Goal: Find specific page/section: Find specific page/section

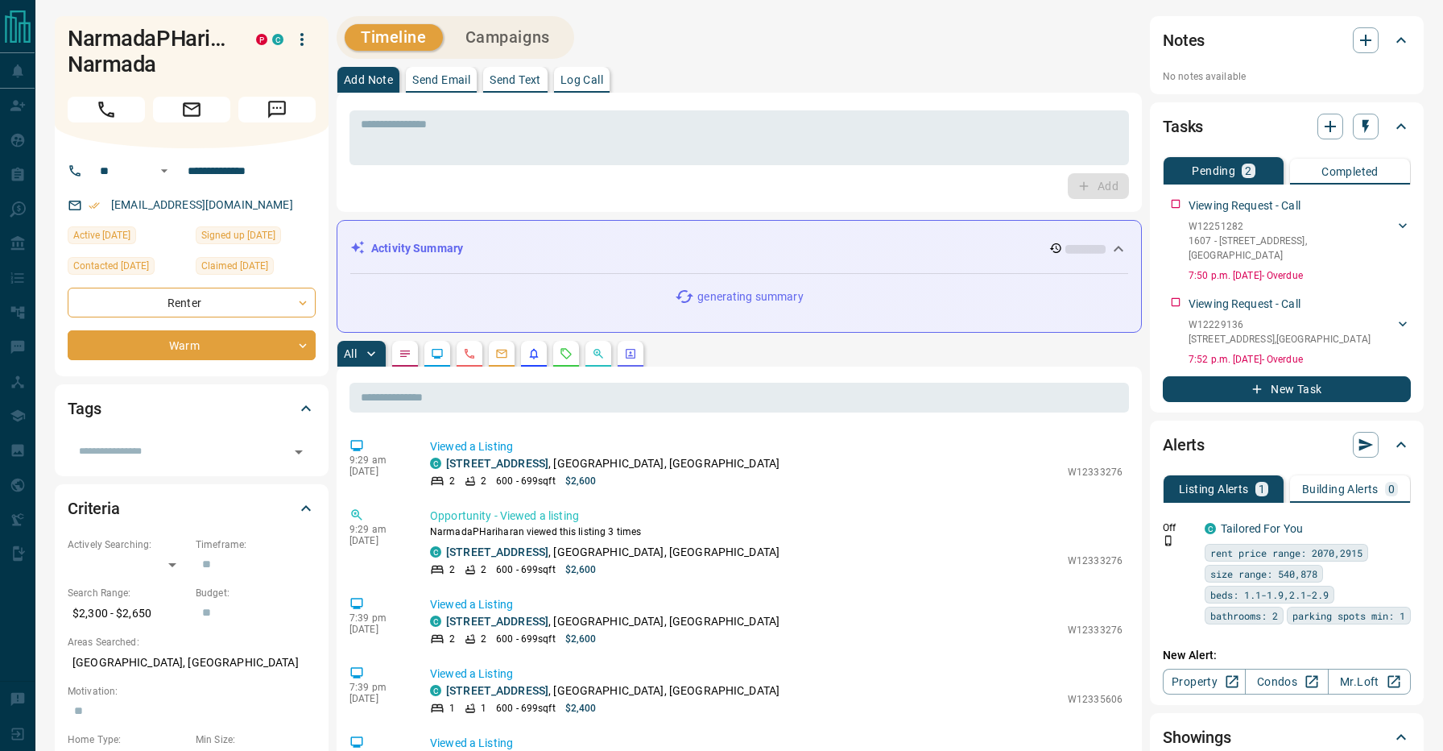
click at [760, 55] on div "Timeline Campaigns" at bounding box center [739, 37] width 805 height 43
click at [125, 64] on h1 "NarmadaPHariharan Narmada" at bounding box center [150, 52] width 164 height 52
copy h1 "Narmada"
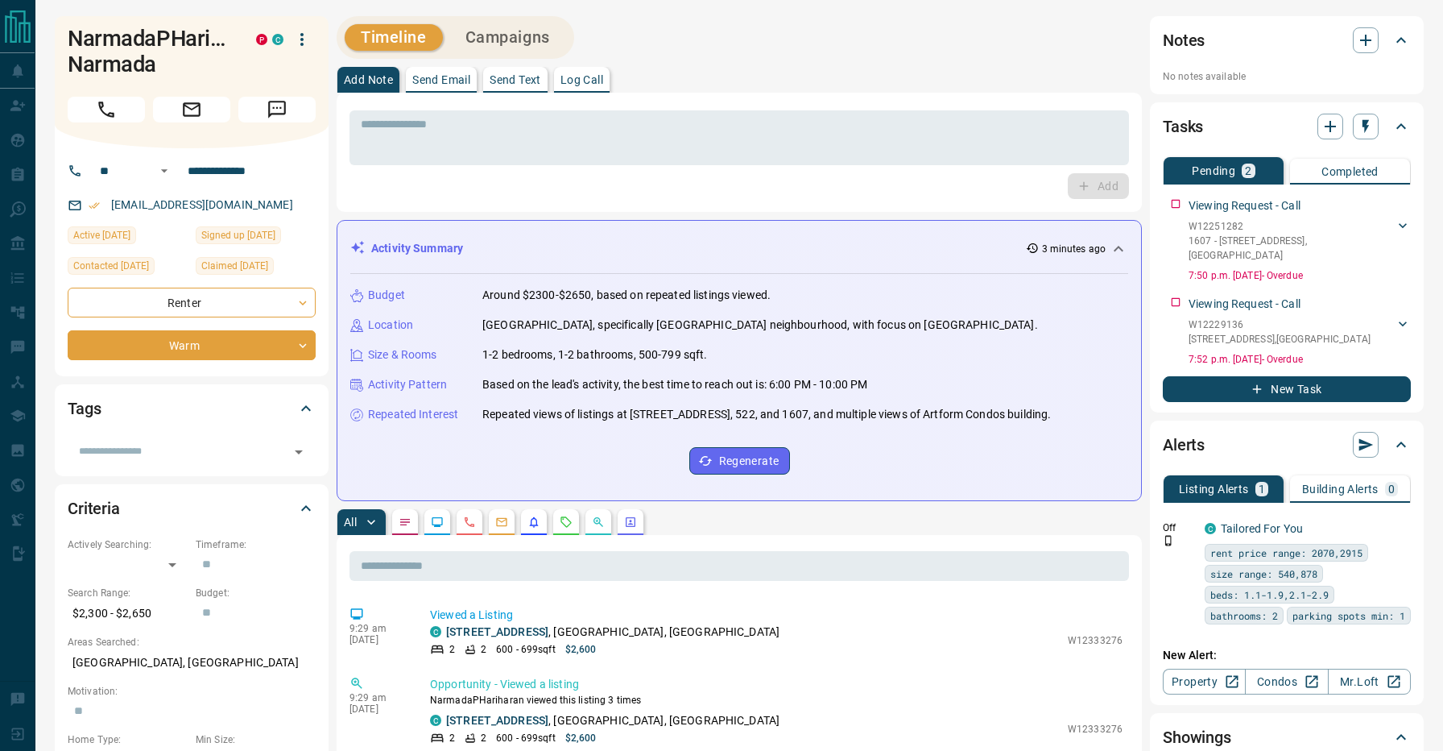
click at [698, 39] on div "Timeline Campaigns" at bounding box center [739, 37] width 805 height 43
click at [854, 530] on div "All" at bounding box center [739, 522] width 805 height 26
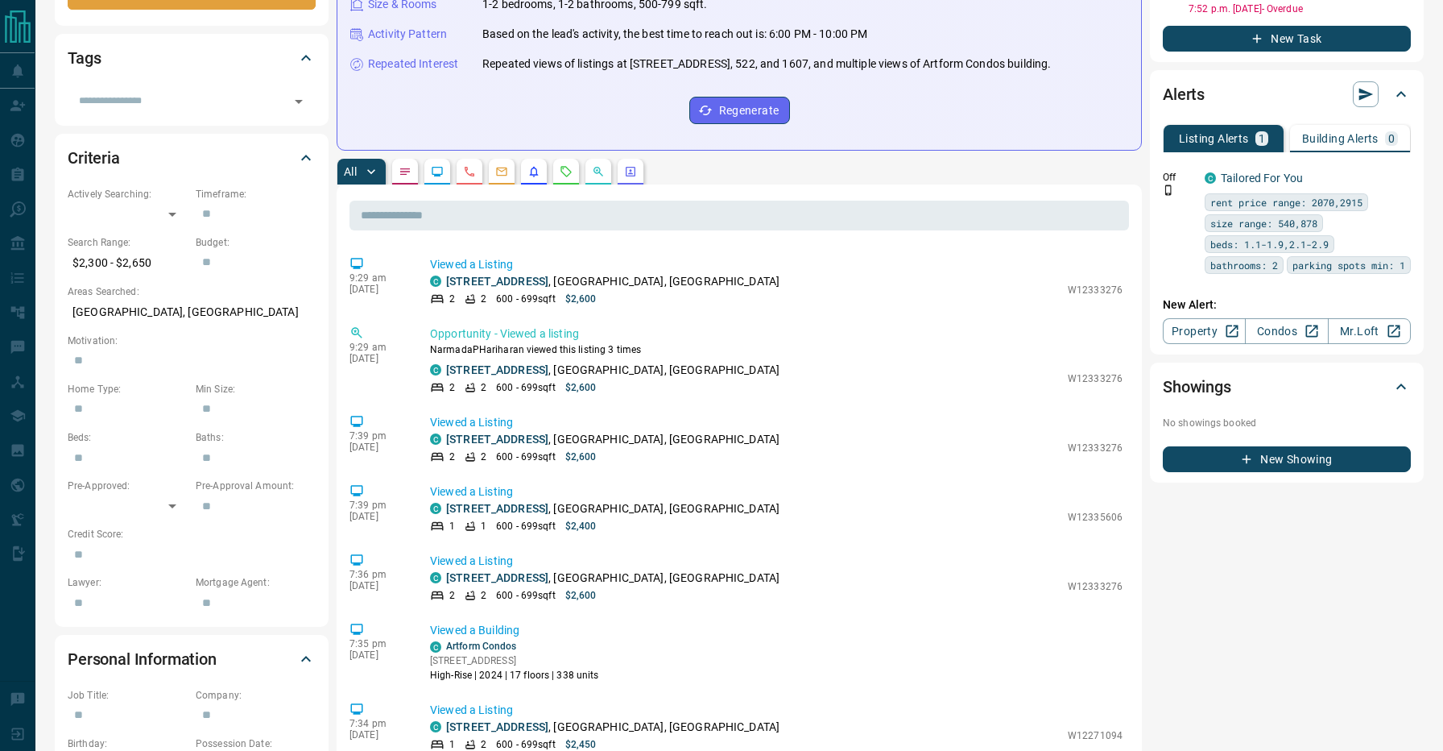
scroll to position [351, 0]
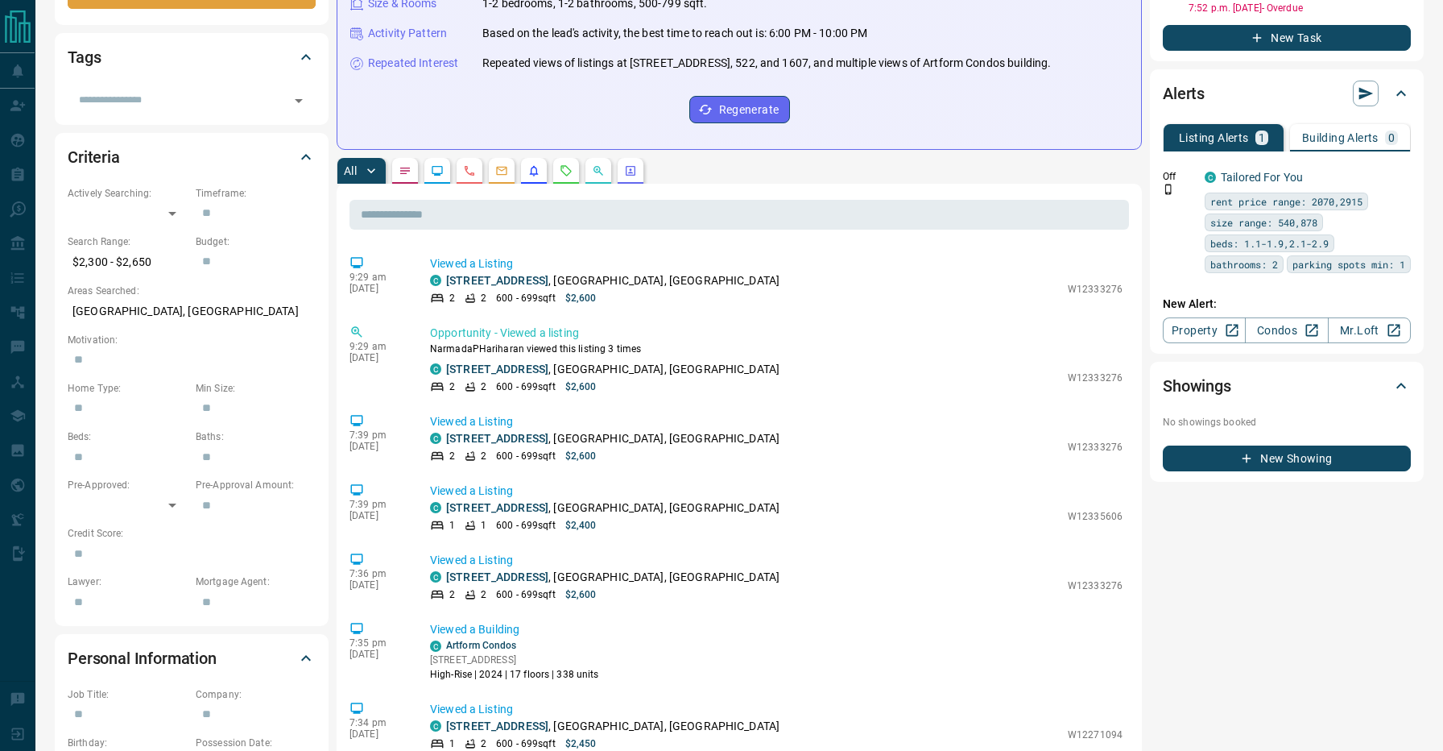
click at [884, 184] on div "All" at bounding box center [739, 171] width 805 height 26
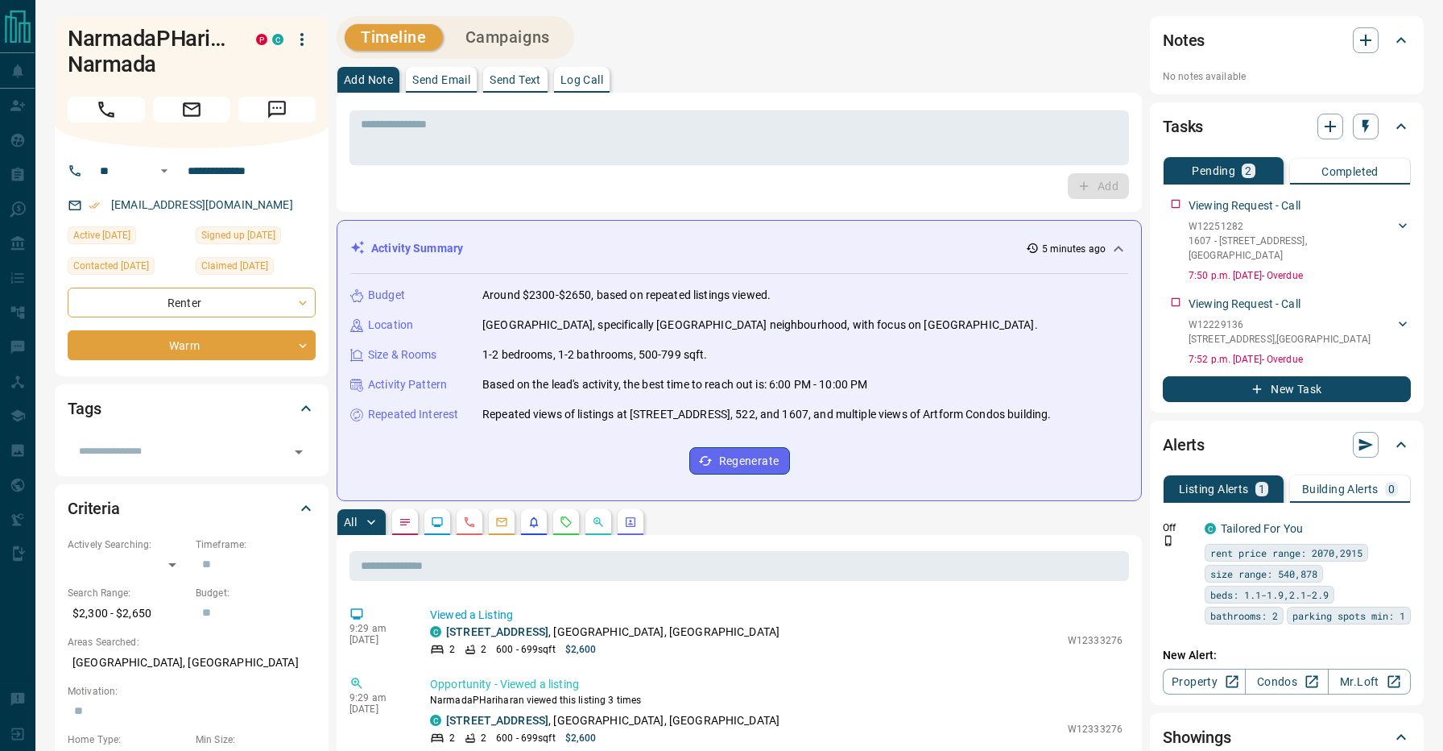
scroll to position [0, 0]
click at [1121, 251] on icon at bounding box center [1118, 248] width 19 height 19
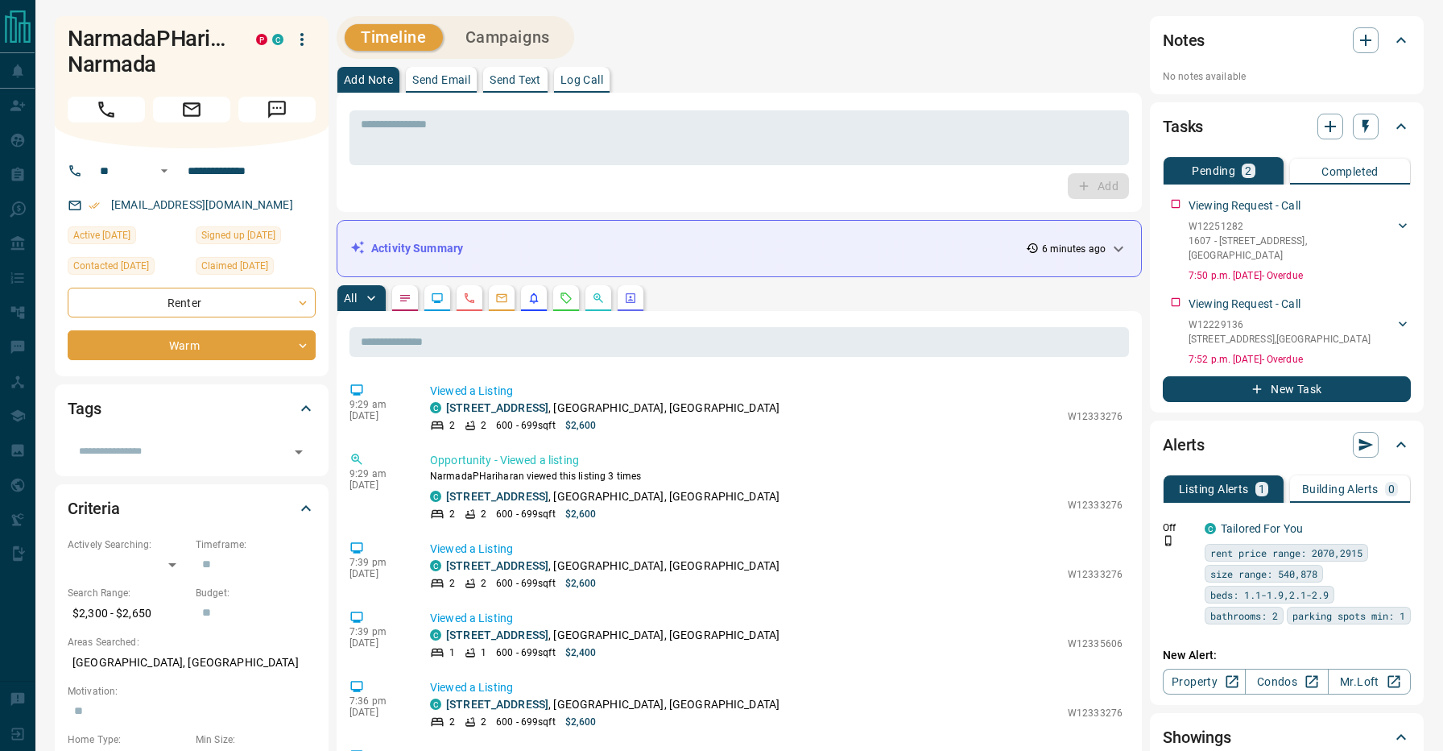
click at [917, 79] on div "Add Note Send Email Send Text Log Call" at bounding box center [739, 80] width 805 height 26
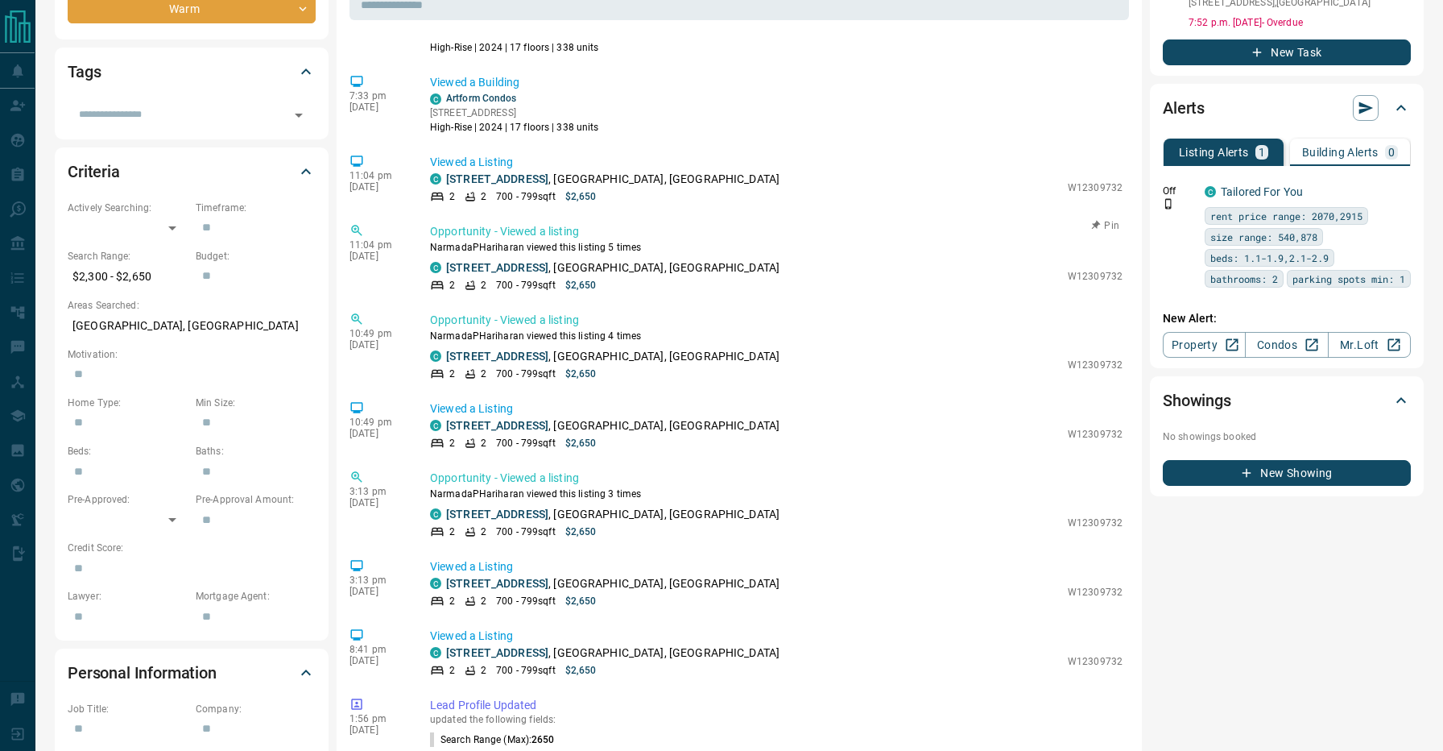
scroll to position [567, 0]
click at [1278, 582] on div "Notes No notes available Tasks Pending 2 Completed Viewing Request - Call W1225…" at bounding box center [1287, 512] width 274 height 1667
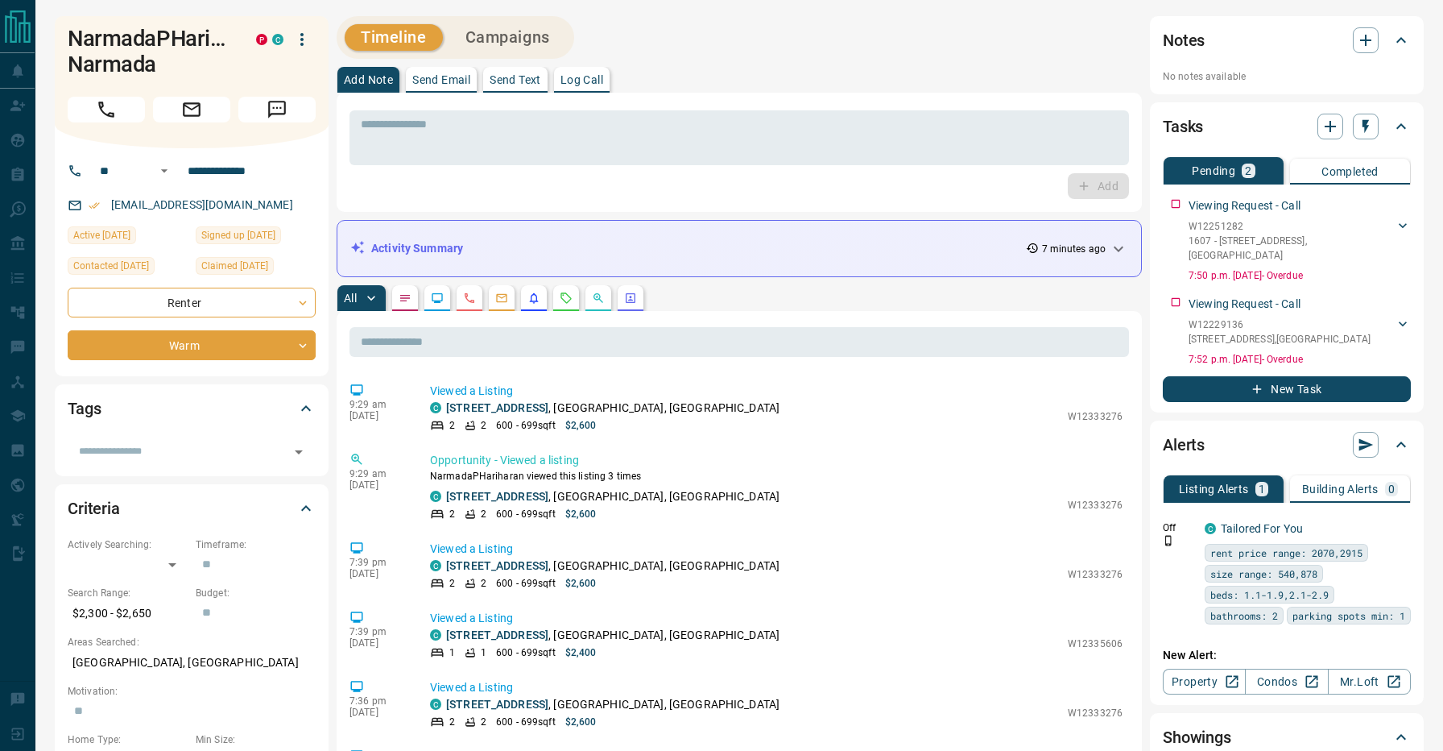
scroll to position [0, 0]
click at [793, 35] on div "Timeline Campaigns" at bounding box center [739, 37] width 805 height 43
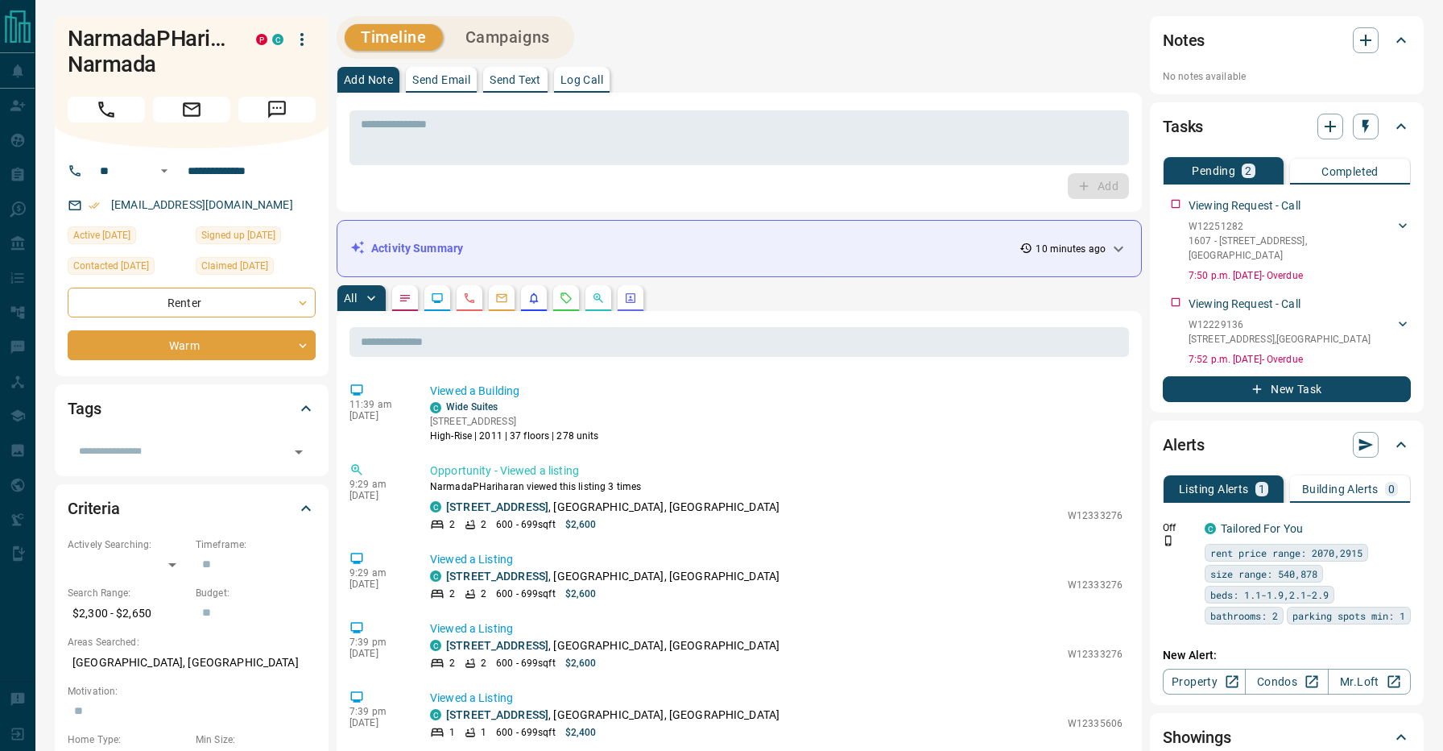
click at [773, 296] on div "All" at bounding box center [739, 298] width 805 height 26
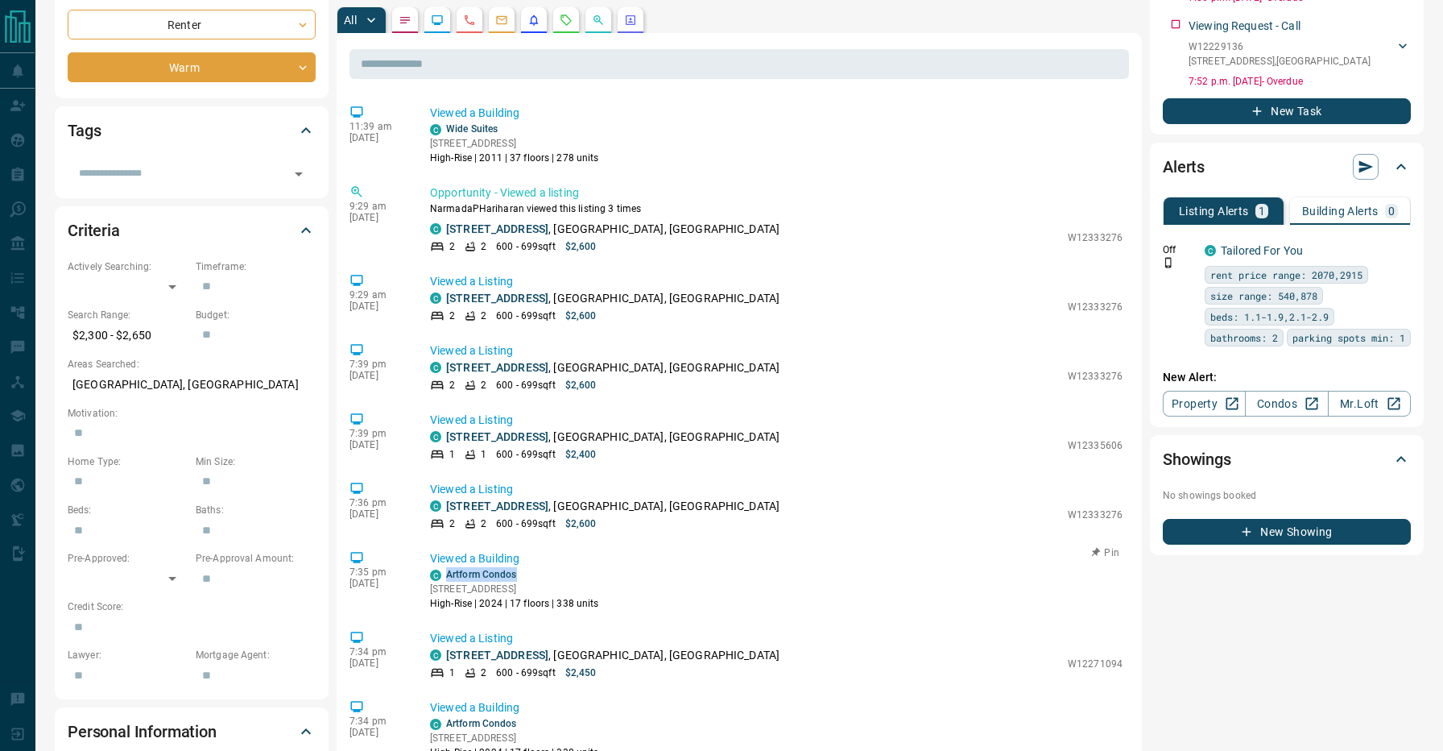
copy link "Artform Condos"
drag, startPoint x: 523, startPoint y: 573, endPoint x: 443, endPoint y: 573, distance: 79.7
click at [443, 573] on div "C Artform Condos" at bounding box center [514, 574] width 169 height 14
